Goal: Information Seeking & Learning: Learn about a topic

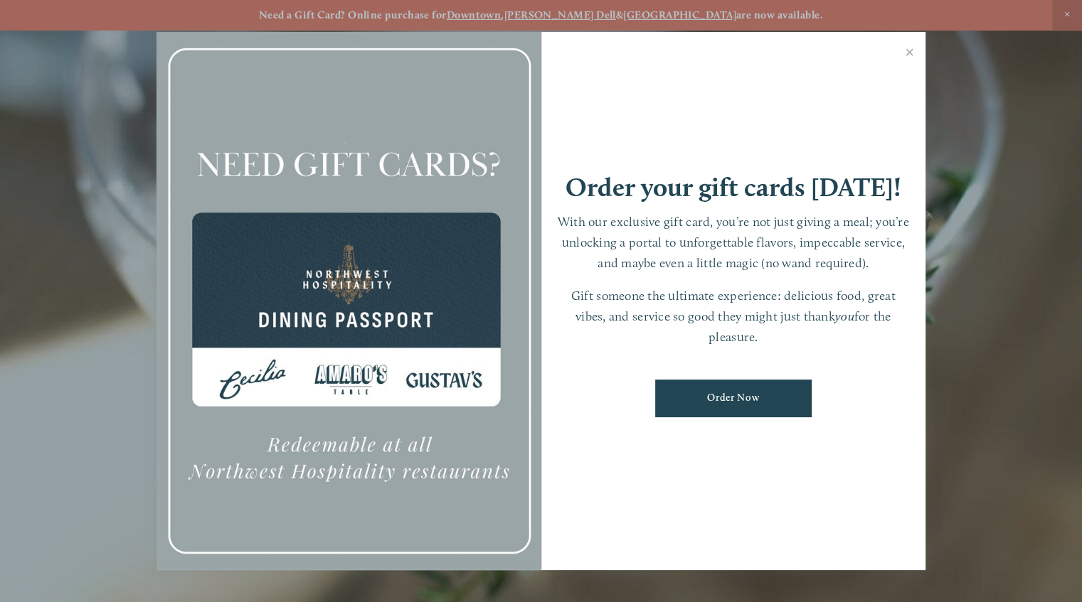
scroll to position [29, 0]
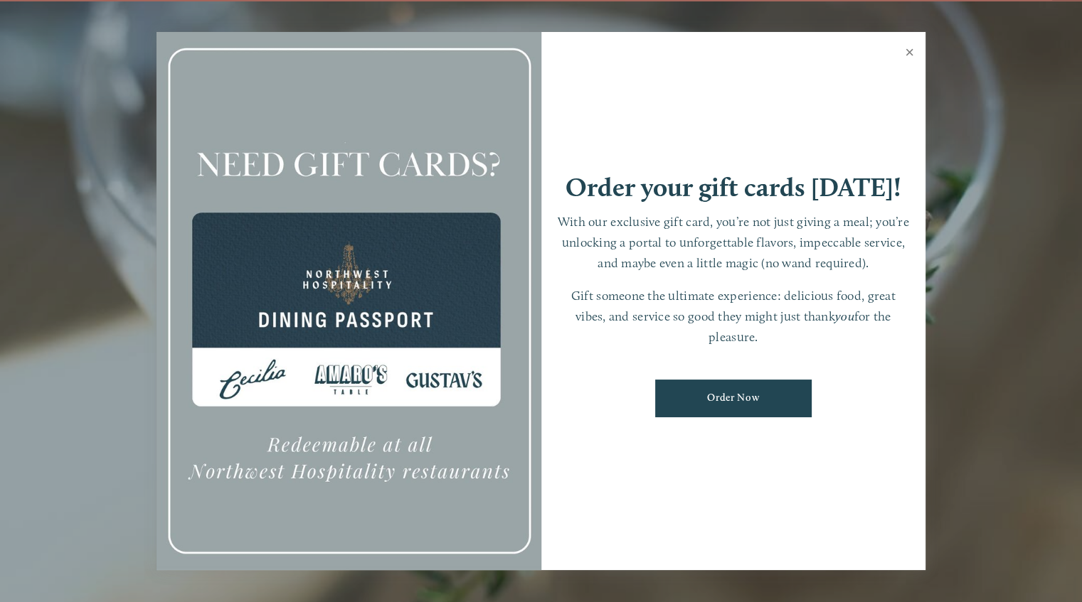
click at [911, 54] on link "Close" at bounding box center [909, 54] width 28 height 40
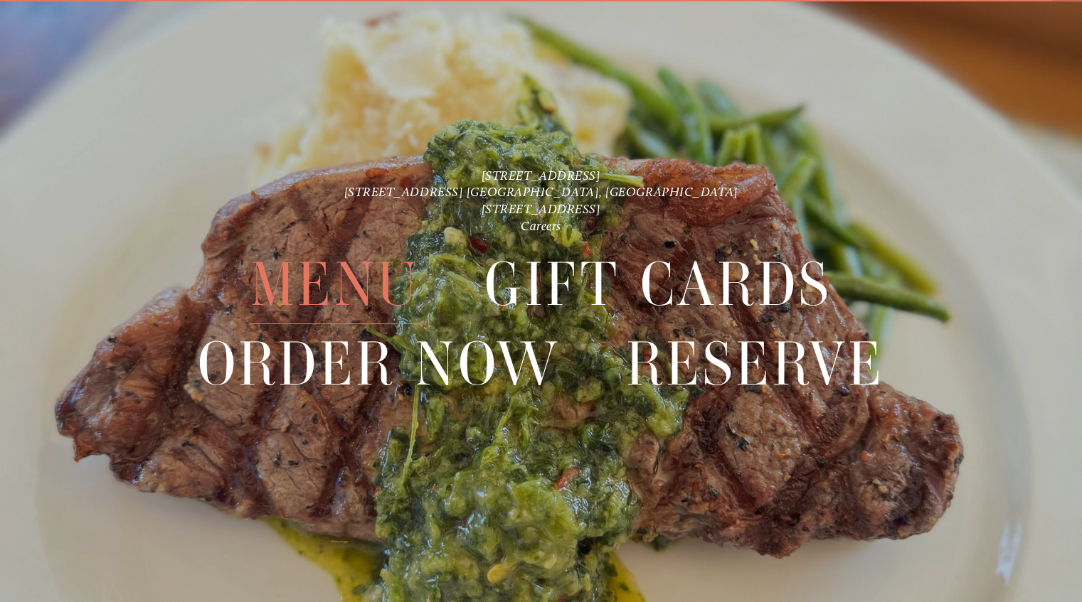
click at [315, 289] on span "Menu" at bounding box center [334, 284] width 169 height 79
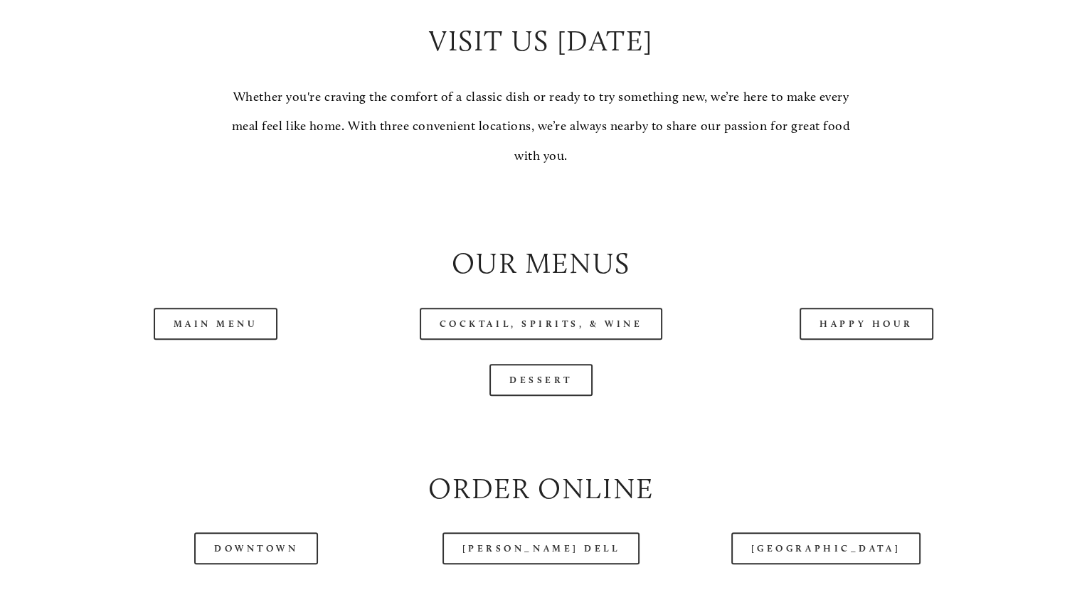
scroll to position [1351, 0]
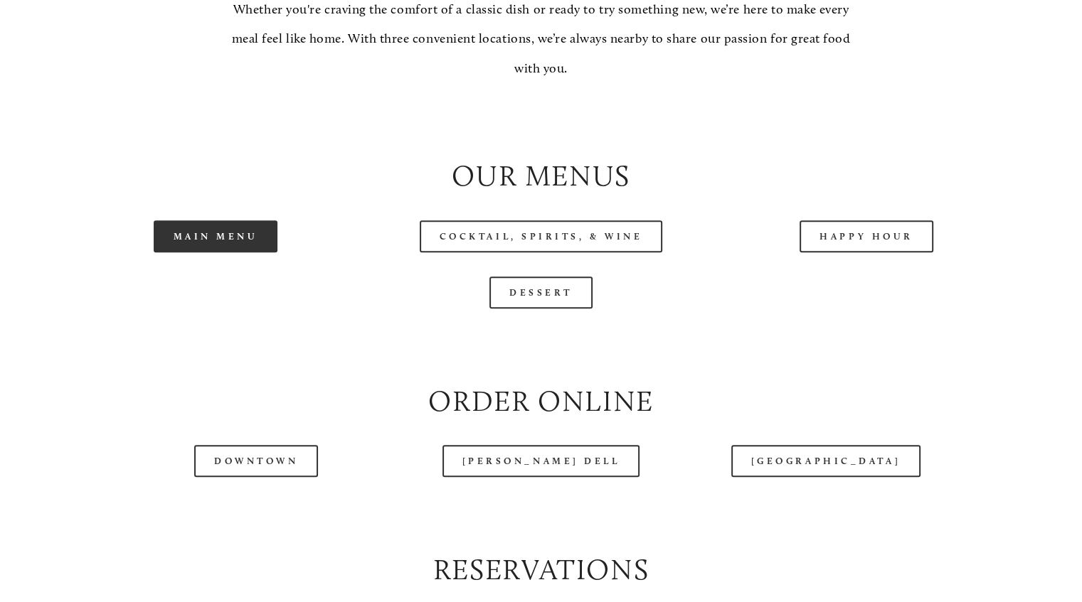
click at [213, 252] on link "Main Menu" at bounding box center [216, 236] width 124 height 32
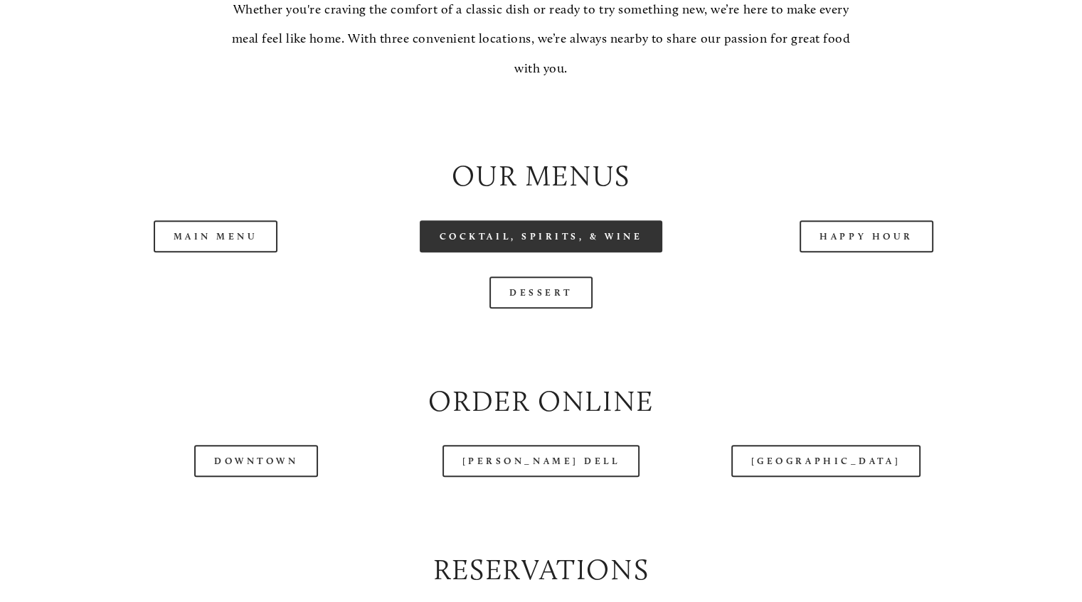
click at [486, 252] on link "Cocktail, Spirits, & Wine" at bounding box center [541, 236] width 243 height 32
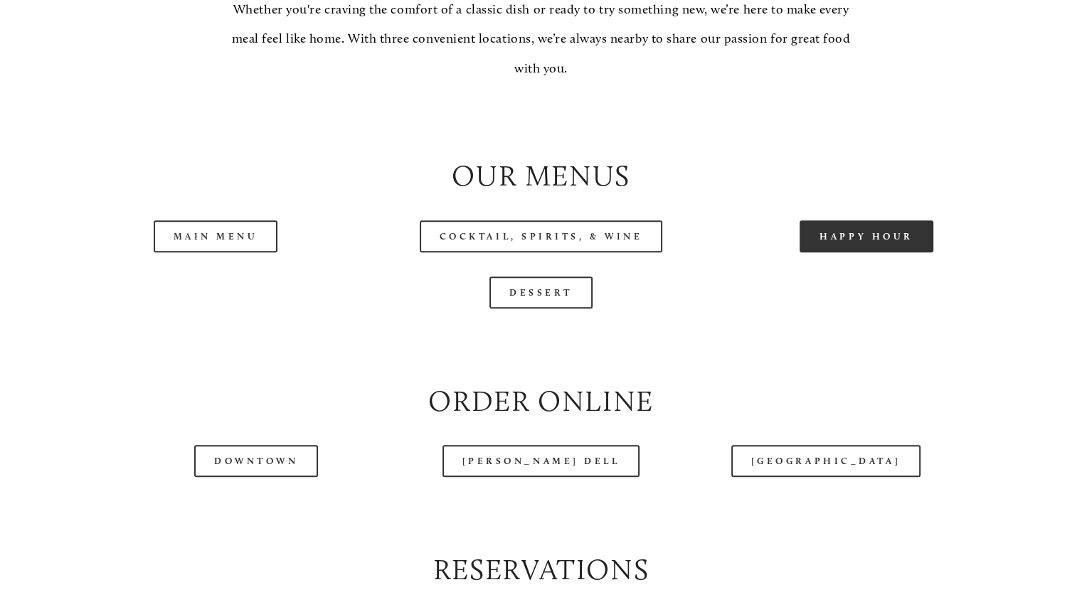
click at [872, 252] on link "Happy Hour" at bounding box center [866, 236] width 134 height 32
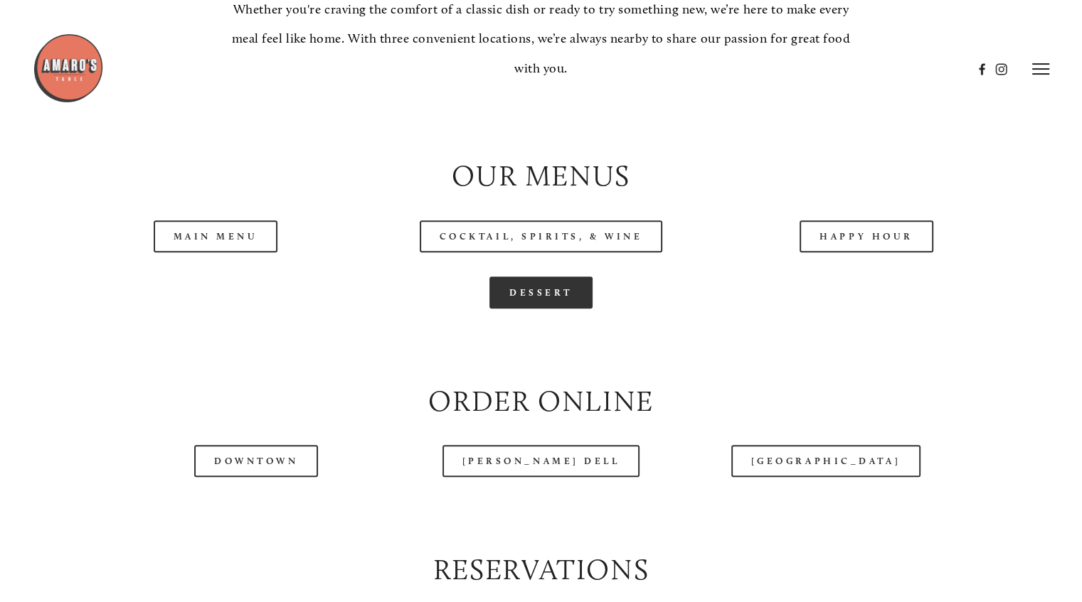
click at [538, 309] on link "Dessert" at bounding box center [540, 293] width 103 height 32
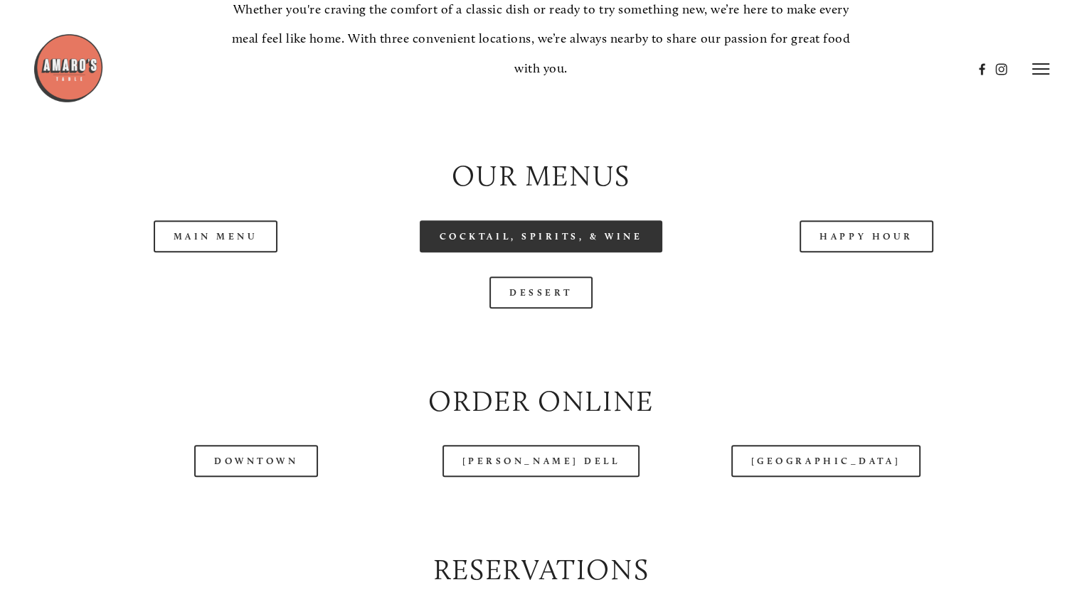
click at [539, 252] on link "Cocktail, Spirits, & Wine" at bounding box center [541, 236] width 243 height 32
